Goal: Transaction & Acquisition: Obtain resource

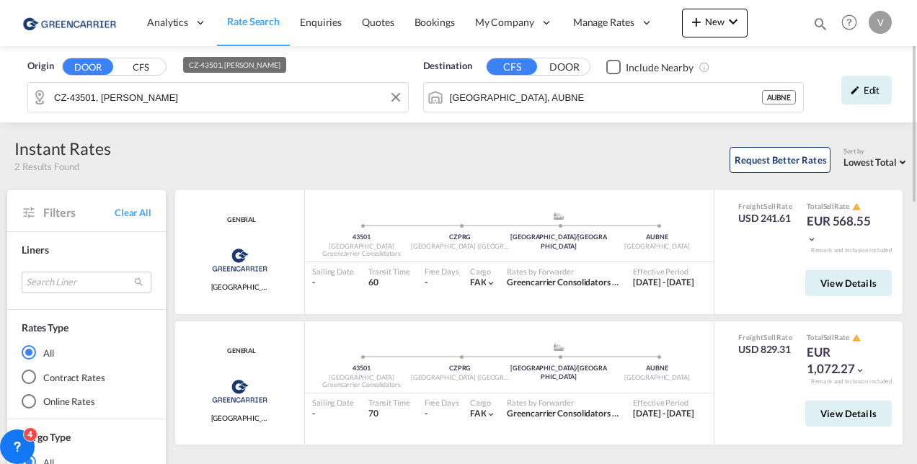
click at [88, 95] on input "CZ-43501, [PERSON_NAME]" at bounding box center [227, 98] width 347 height 22
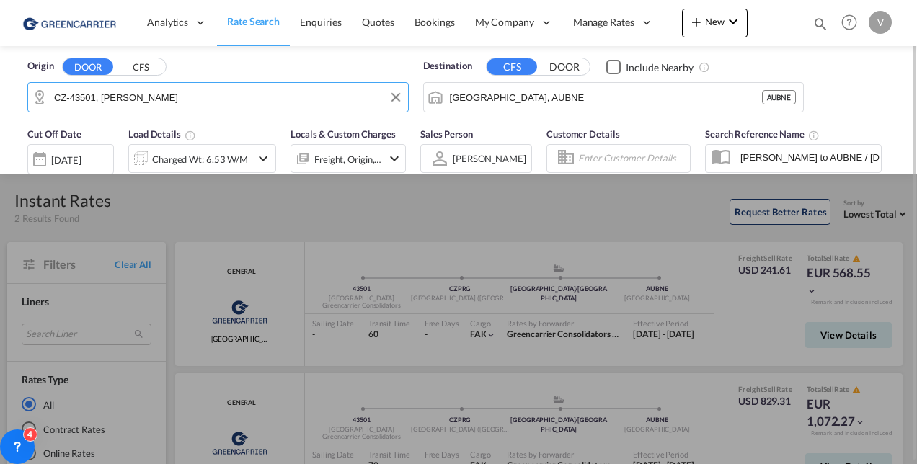
click at [88, 95] on input "CZ-43501, [PERSON_NAME]" at bounding box center [227, 98] width 347 height 22
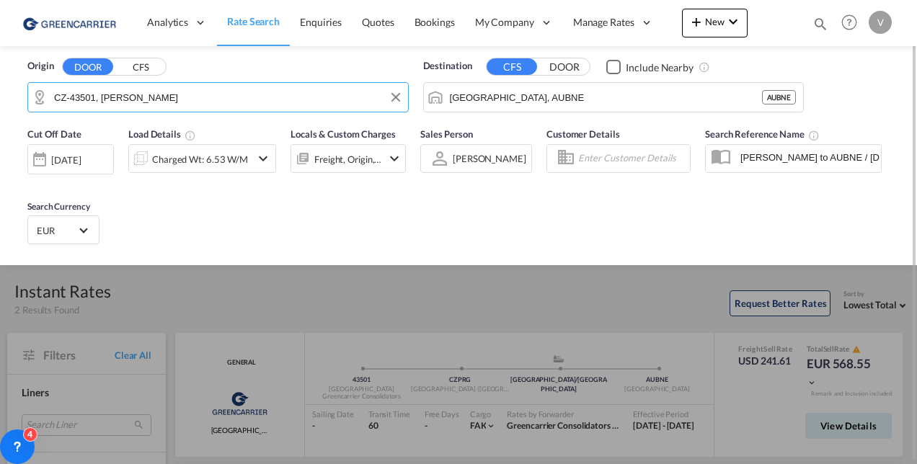
click at [88, 95] on input "CZ-43501, [PERSON_NAME]" at bounding box center [227, 98] width 347 height 22
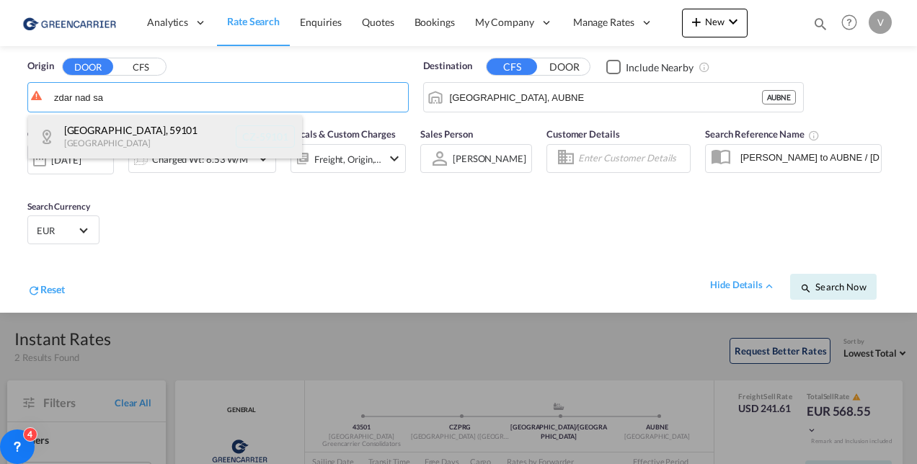
click at [176, 140] on div "[GEOGRAPHIC_DATA] , [GEOGRAPHIC_DATA] [GEOGRAPHIC_DATA]-59101" at bounding box center [165, 136] width 274 height 43
type input "CZ-59101, [GEOGRAPHIC_DATA]"
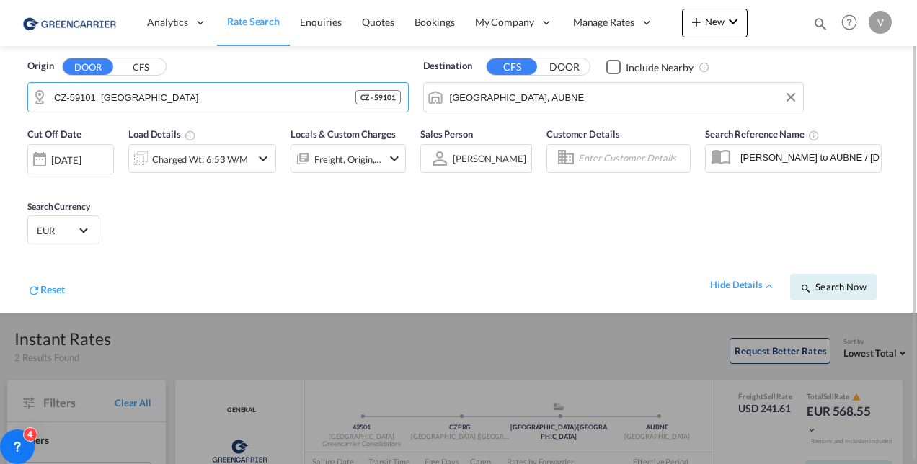
click at [492, 95] on input "[GEOGRAPHIC_DATA], AUBNE" at bounding box center [623, 98] width 347 height 22
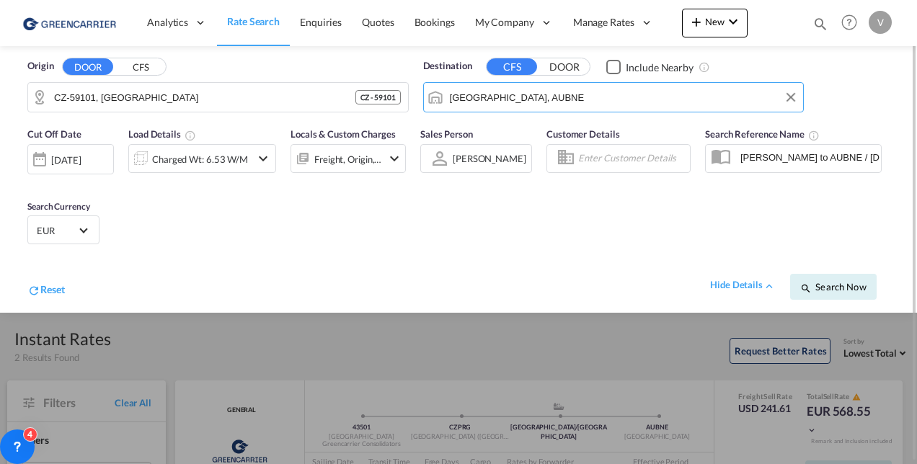
click at [492, 95] on input "[GEOGRAPHIC_DATA], AUBNE" at bounding box center [623, 98] width 347 height 22
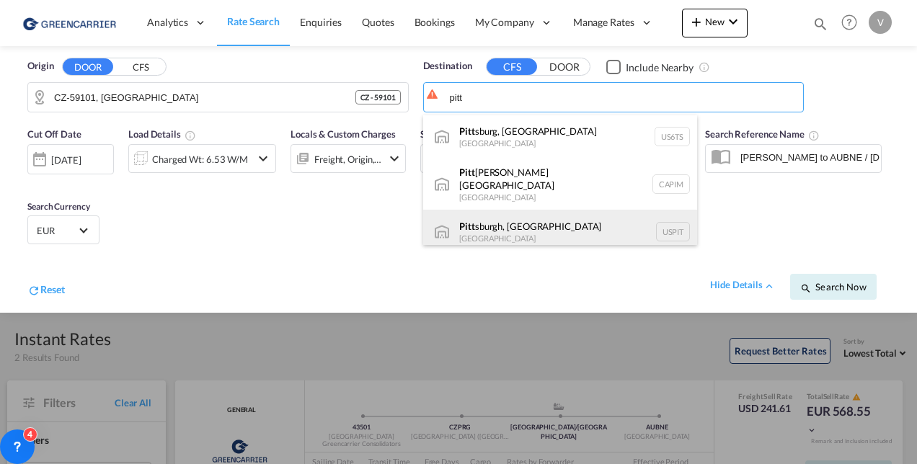
click at [492, 237] on div "Pitt sburgh, [GEOGRAPHIC_DATA] [GEOGRAPHIC_DATA] USPIT" at bounding box center [560, 231] width 274 height 43
type input "[GEOGRAPHIC_DATA], [GEOGRAPHIC_DATA], USPIT"
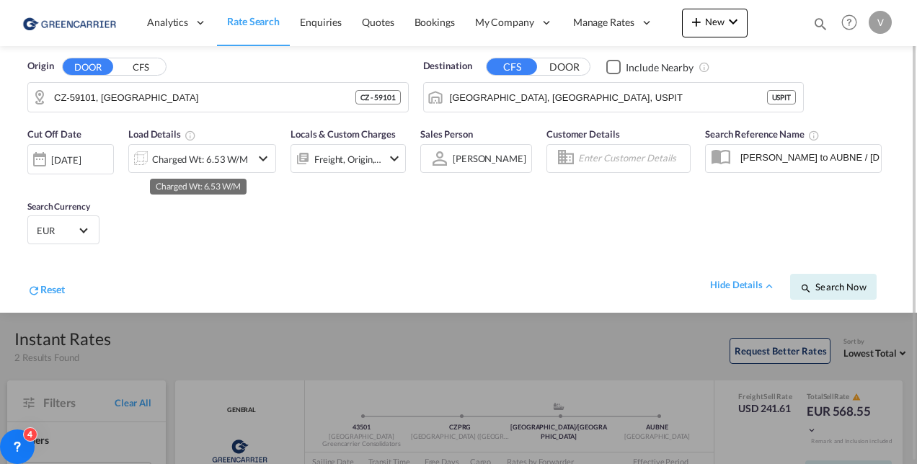
click at [182, 164] on div "Charged Wt: 6.53 W/M" at bounding box center [200, 159] width 96 height 20
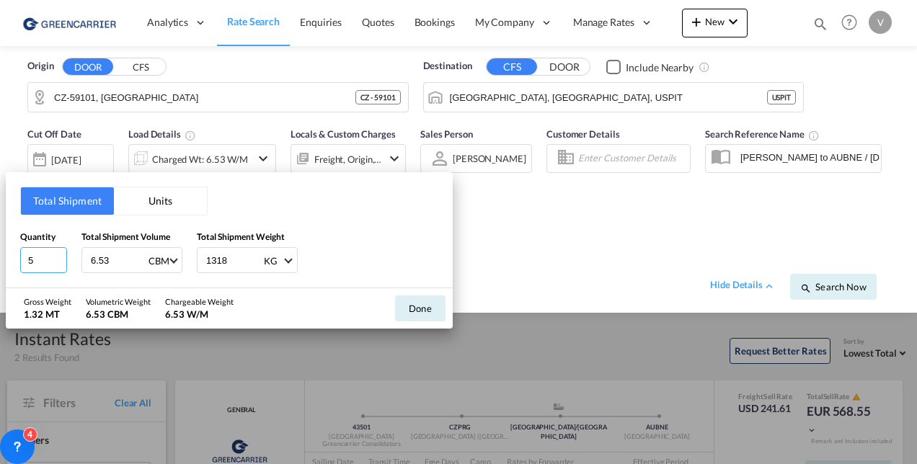
drag, startPoint x: 35, startPoint y: 263, endPoint x: -67, endPoint y: 253, distance: 102.9
click at [0, 253] on html "Analytics Reports Dashboard Rate Search Enquiries Quotes" at bounding box center [458, 232] width 917 height 464
click at [94, 258] on input "6.53" at bounding box center [118, 260] width 58 height 25
type input "3.49"
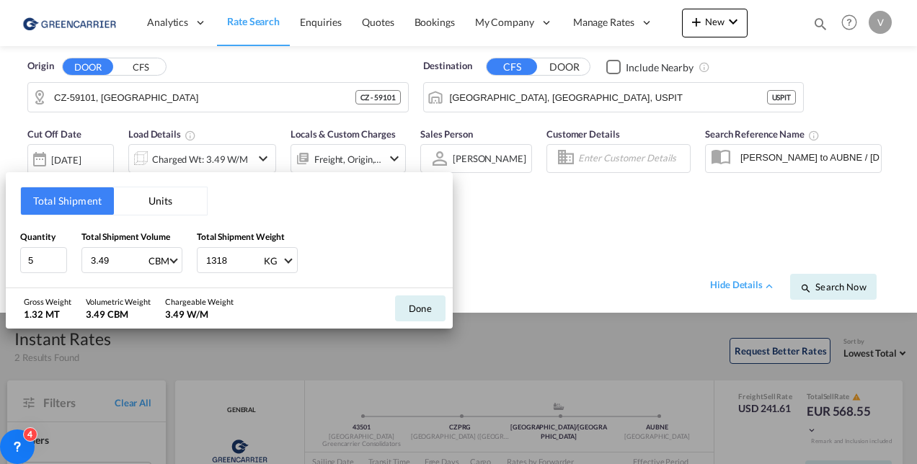
click at [203, 270] on div "1318 KG KG LB" at bounding box center [247, 260] width 101 height 26
click at [224, 265] on input "1318" at bounding box center [234, 260] width 58 height 25
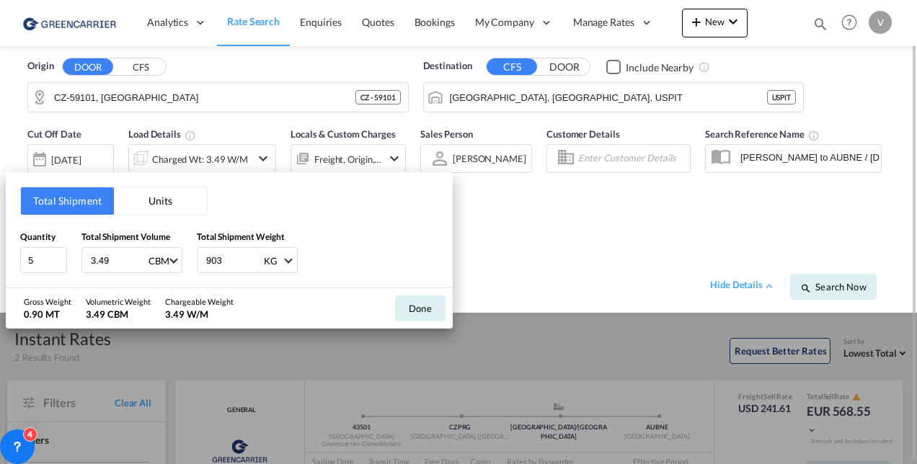
type input "903"
click at [420, 309] on button "Done" at bounding box center [420, 309] width 50 height 26
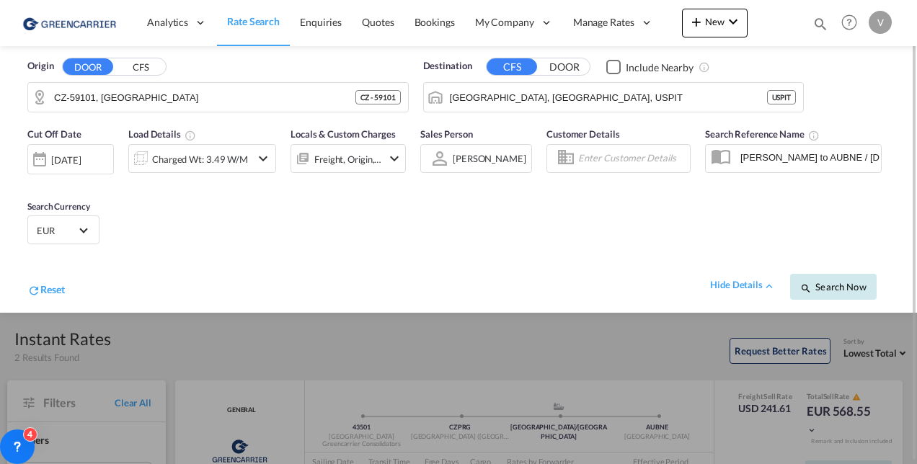
click at [834, 281] on button "Search Now" at bounding box center [833, 287] width 87 height 26
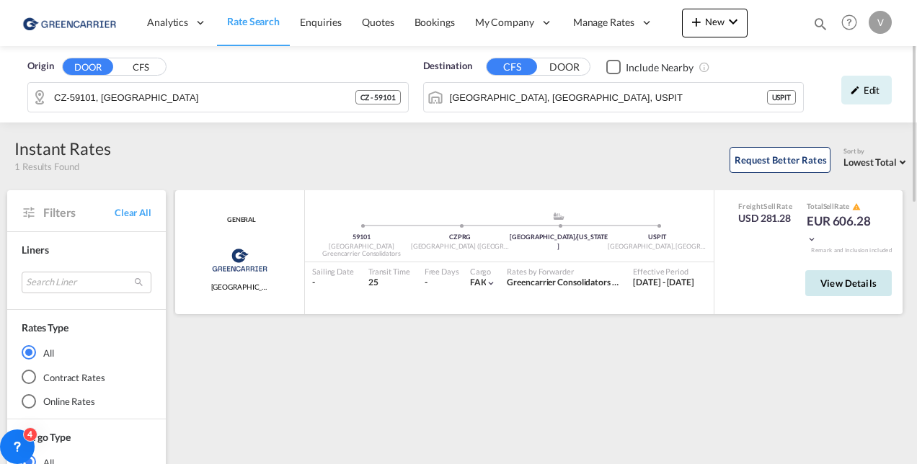
click at [824, 280] on span "View Details" at bounding box center [849, 284] width 56 height 12
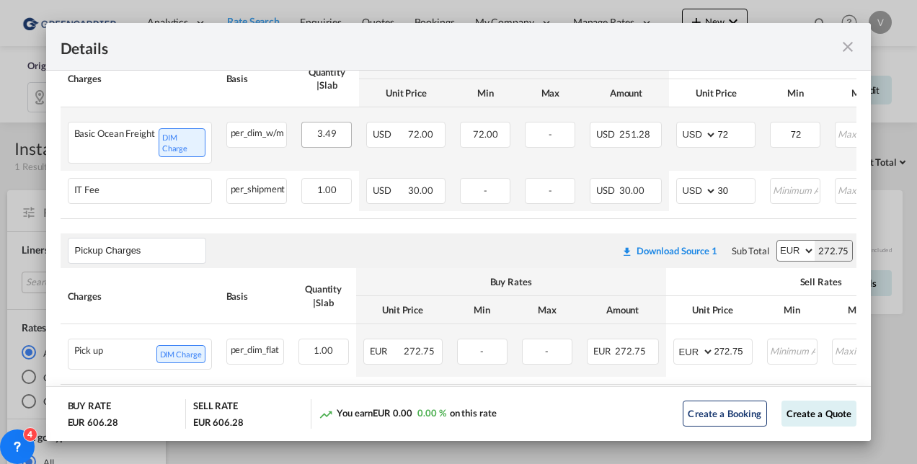
scroll to position [433, 0]
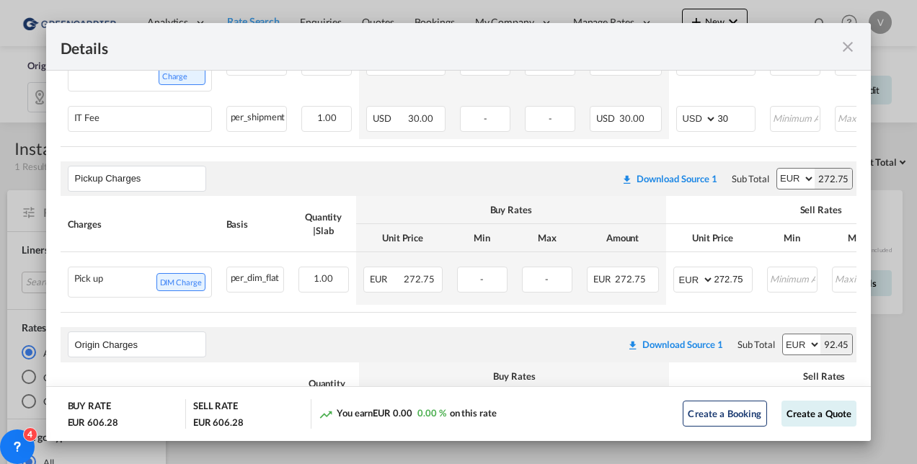
click at [845, 50] on md-icon "icon-close fg-AAA8AD m-0 cursor" at bounding box center [848, 46] width 17 height 17
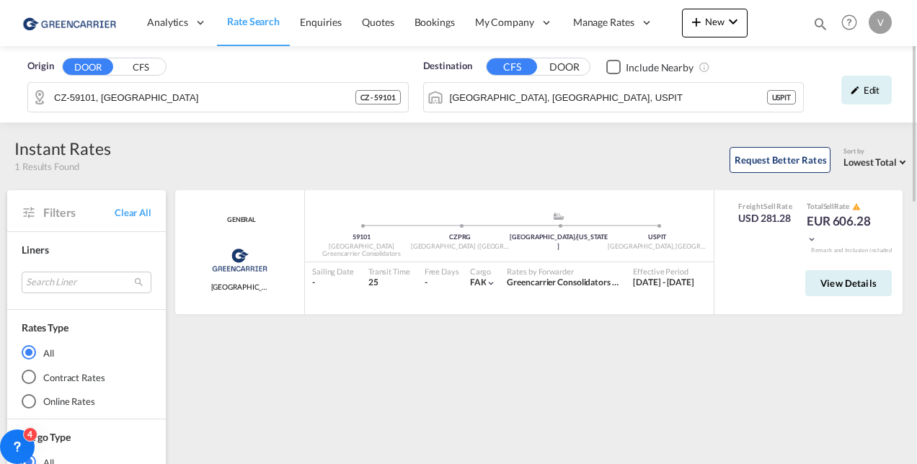
drag, startPoint x: 862, startPoint y: 85, endPoint x: 645, endPoint y: 138, distance: 223.6
click at [860, 85] on div "Edit" at bounding box center [867, 90] width 50 height 29
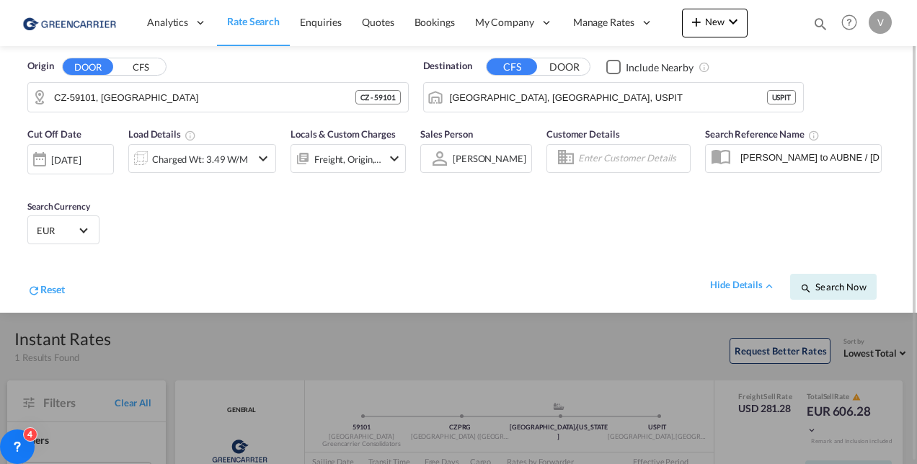
click at [50, 231] on span "EUR" at bounding box center [57, 230] width 40 height 13
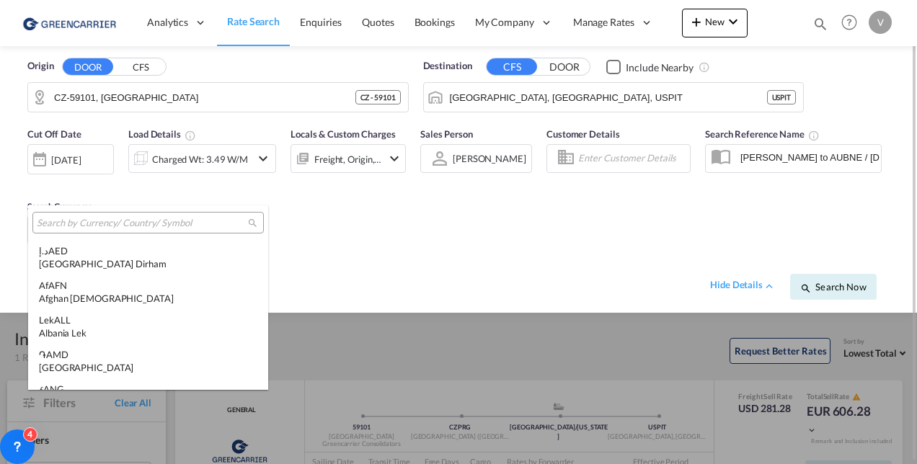
click at [48, 231] on body "Analytics Reports Dashboard Rate Search Enquiries Quotes Bookings" at bounding box center [458, 232] width 917 height 464
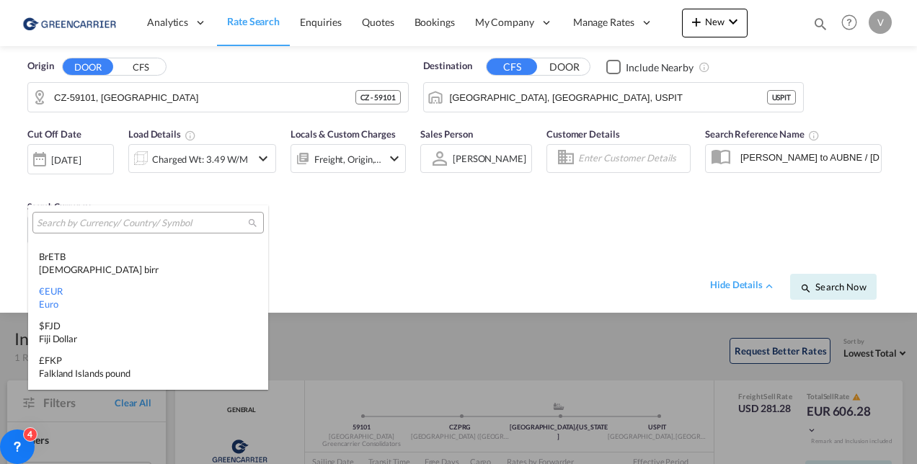
click at [58, 224] on input "search" at bounding box center [142, 223] width 211 height 13
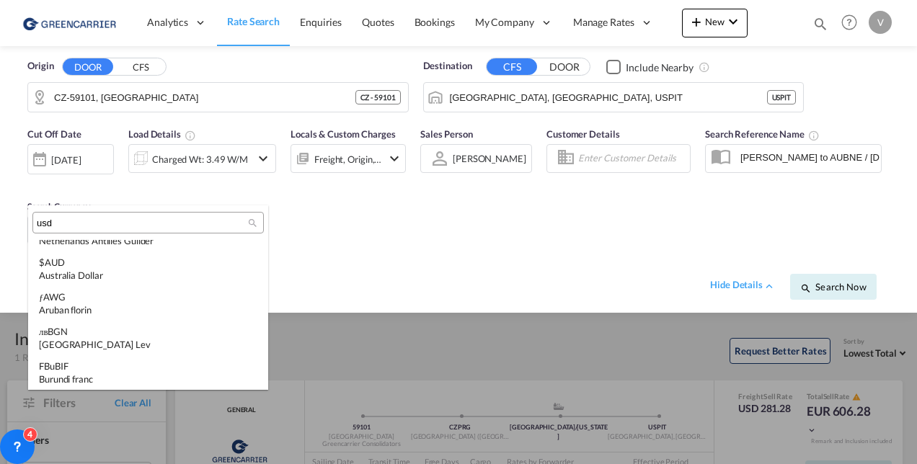
scroll to position [0, 0]
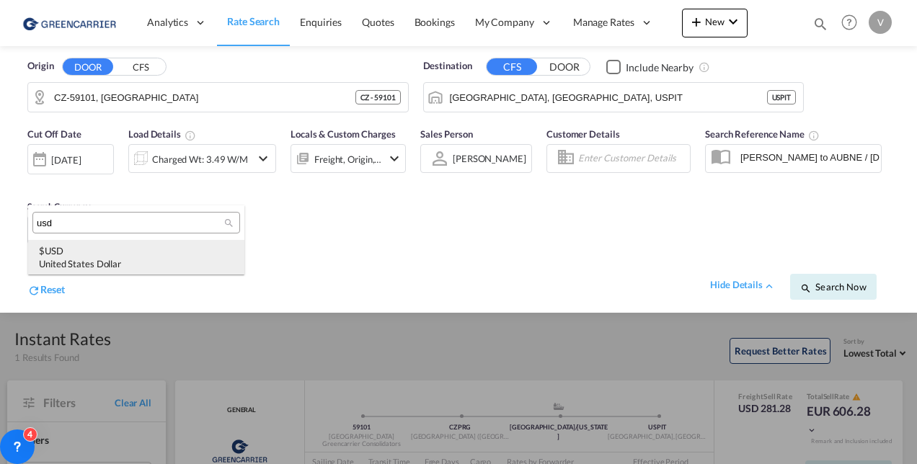
type input "usd"
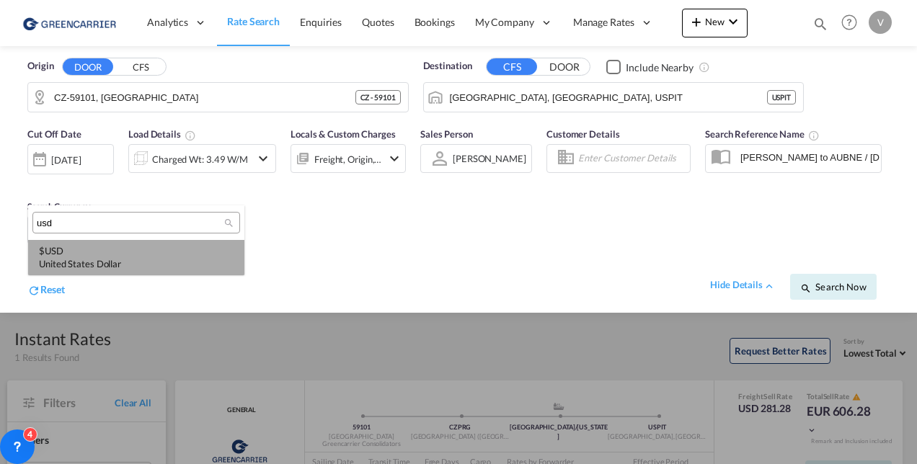
click at [133, 245] on div "$ USD United States Dollar" at bounding box center [136, 257] width 195 height 26
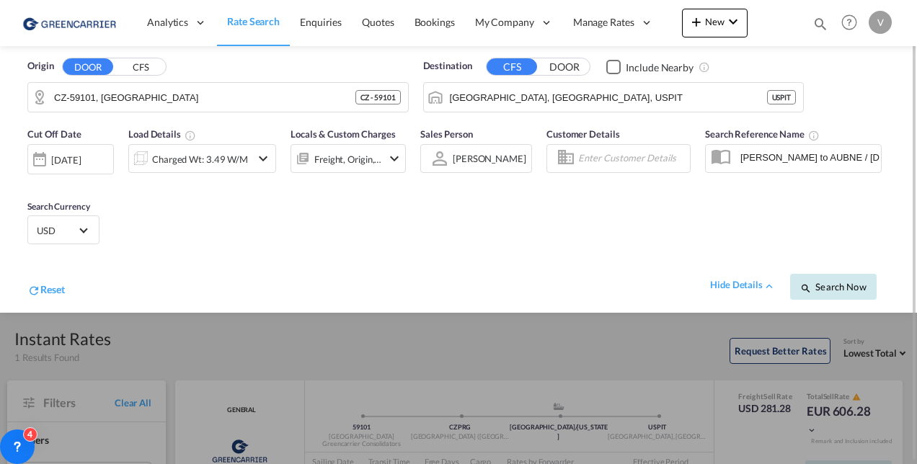
click at [838, 286] on span "Search Now" at bounding box center [834, 287] width 66 height 12
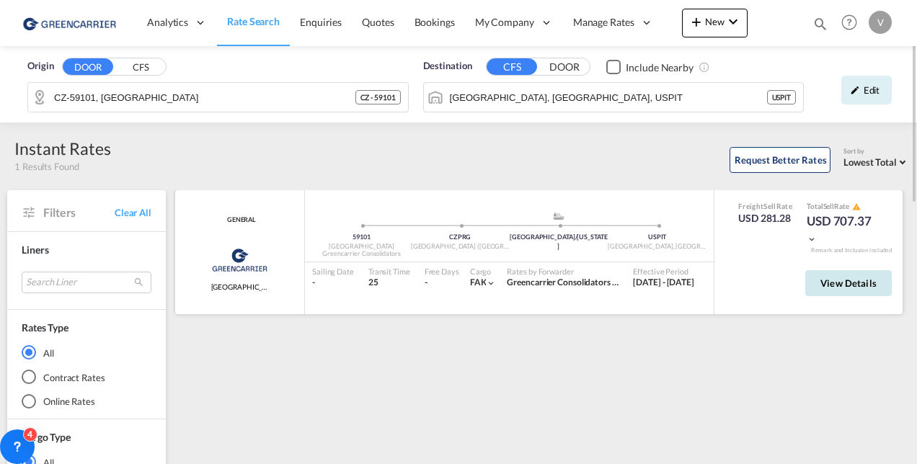
click at [858, 278] on span "View Details" at bounding box center [849, 284] width 56 height 12
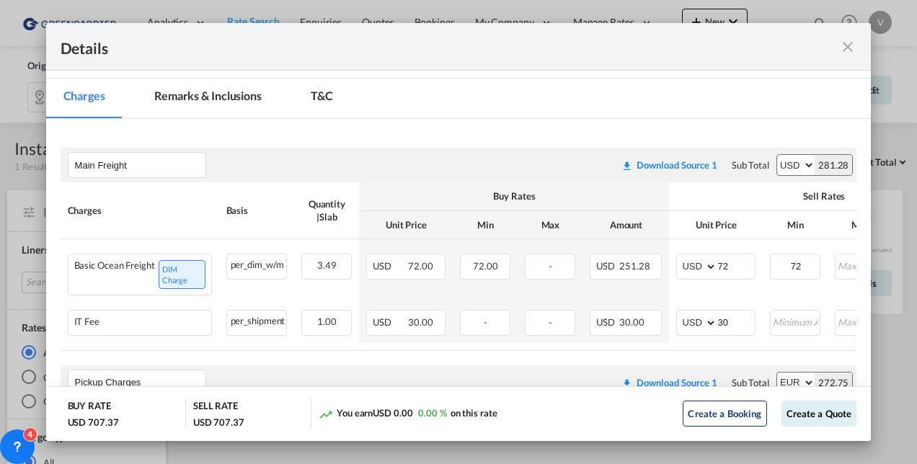
scroll to position [361, 0]
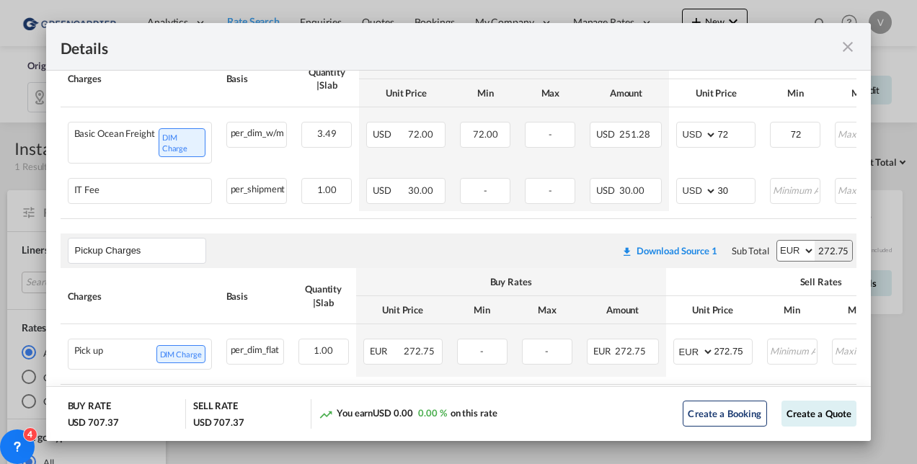
drag, startPoint x: 858, startPoint y: 45, endPoint x: 847, endPoint y: 46, distance: 10.1
click at [858, 45] on div "Details" at bounding box center [459, 47] width 826 height 48
click at [847, 46] on md-icon "icon-close fg-AAA8AD m-0 cursor" at bounding box center [848, 46] width 17 height 17
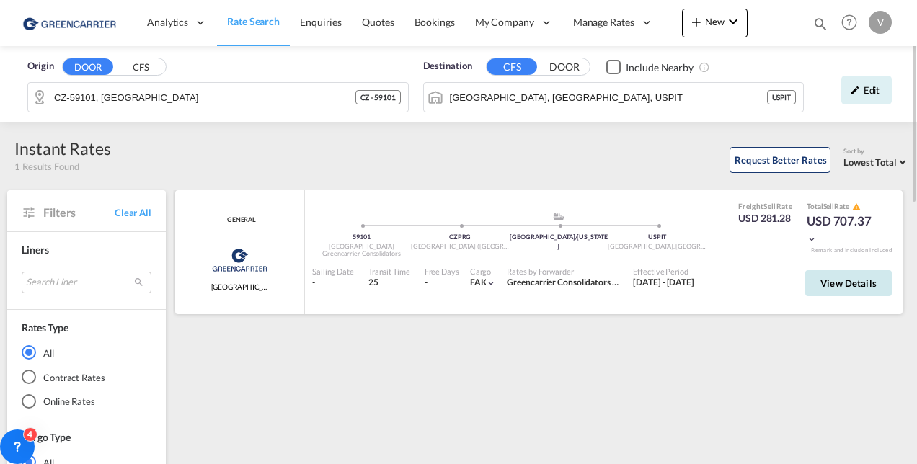
click at [834, 278] on span "View Details" at bounding box center [849, 284] width 56 height 12
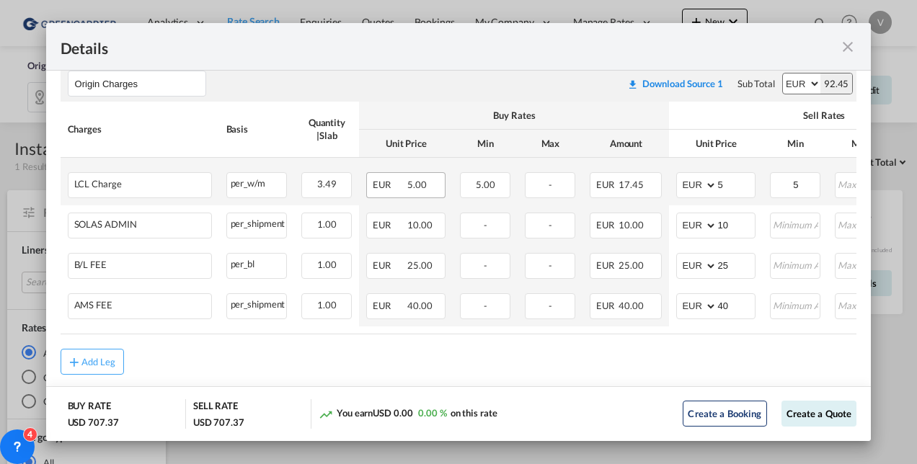
scroll to position [714, 0]
